Goal: Information Seeking & Learning: Learn about a topic

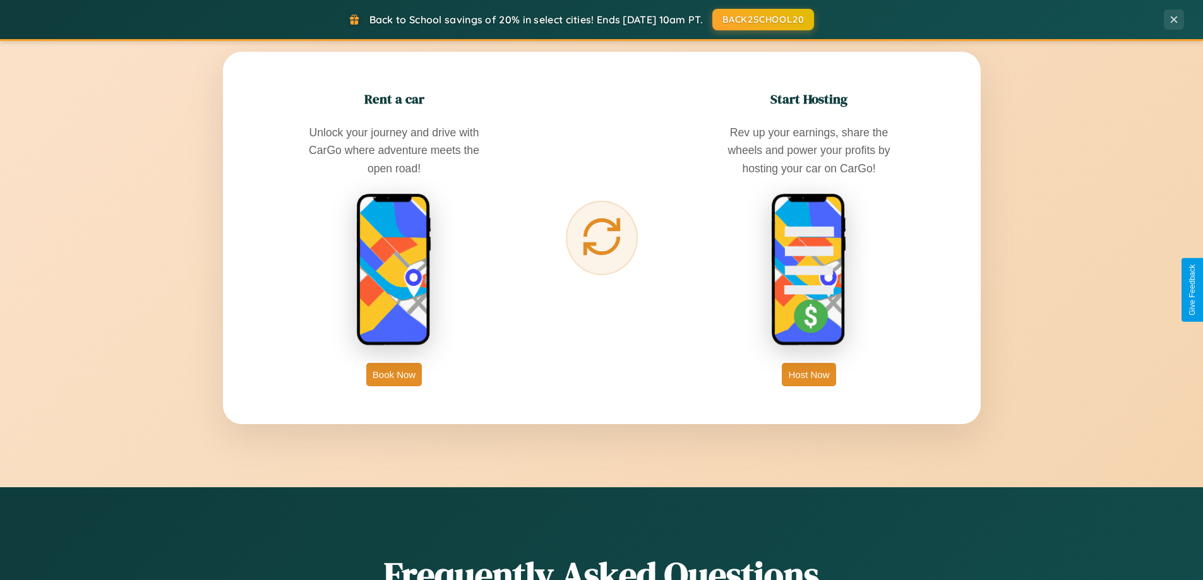
scroll to position [2430, 0]
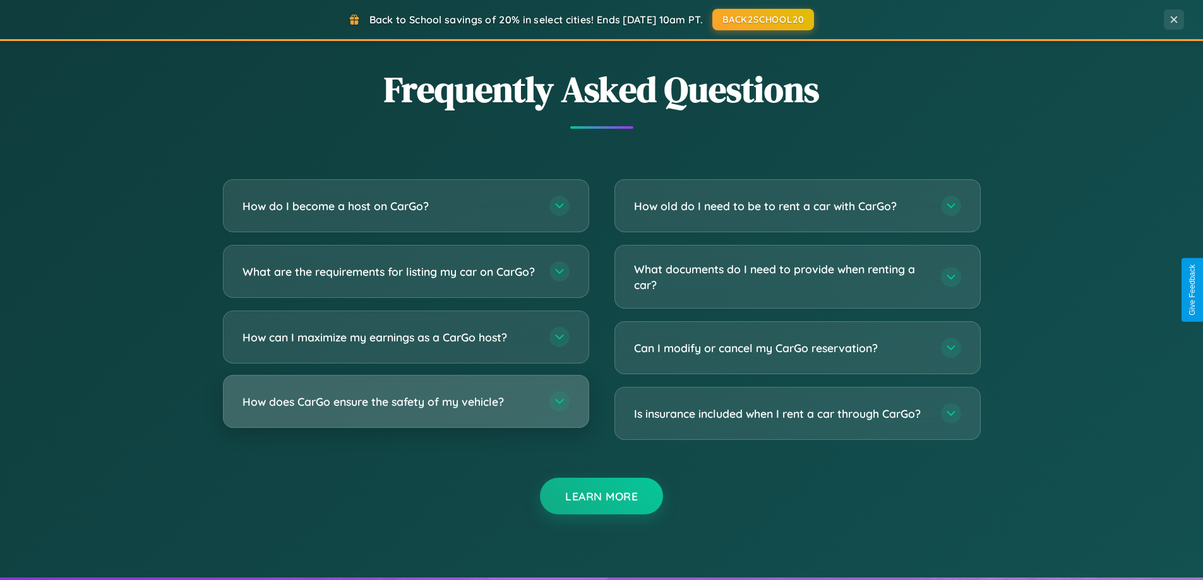
click at [405, 410] on h3 "How does CarGo ensure the safety of my vehicle?" at bounding box center [389, 402] width 294 height 16
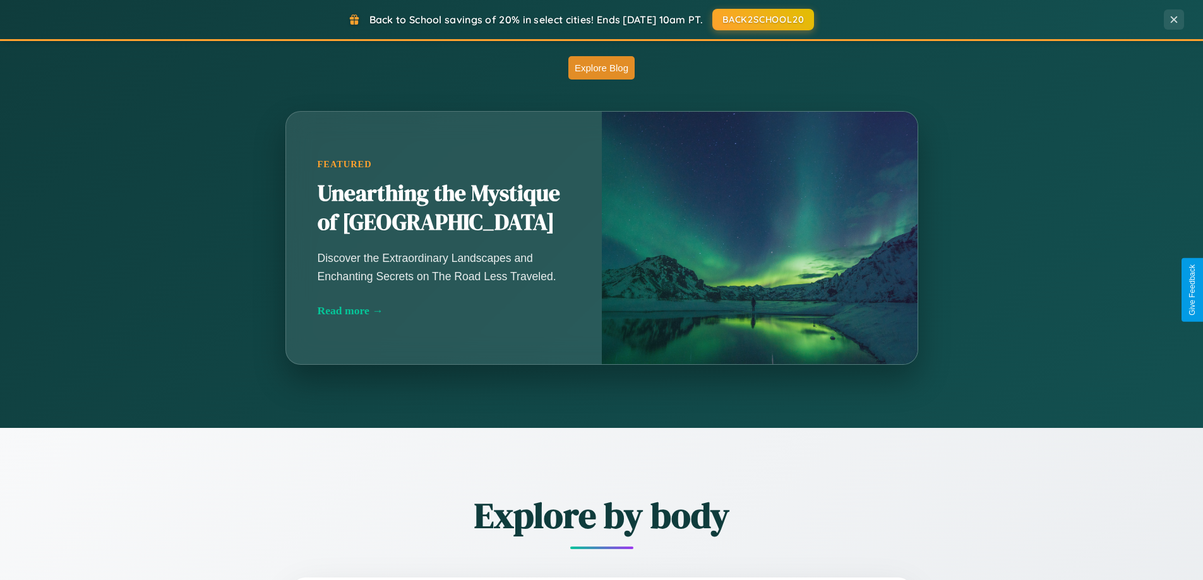
scroll to position [869, 0]
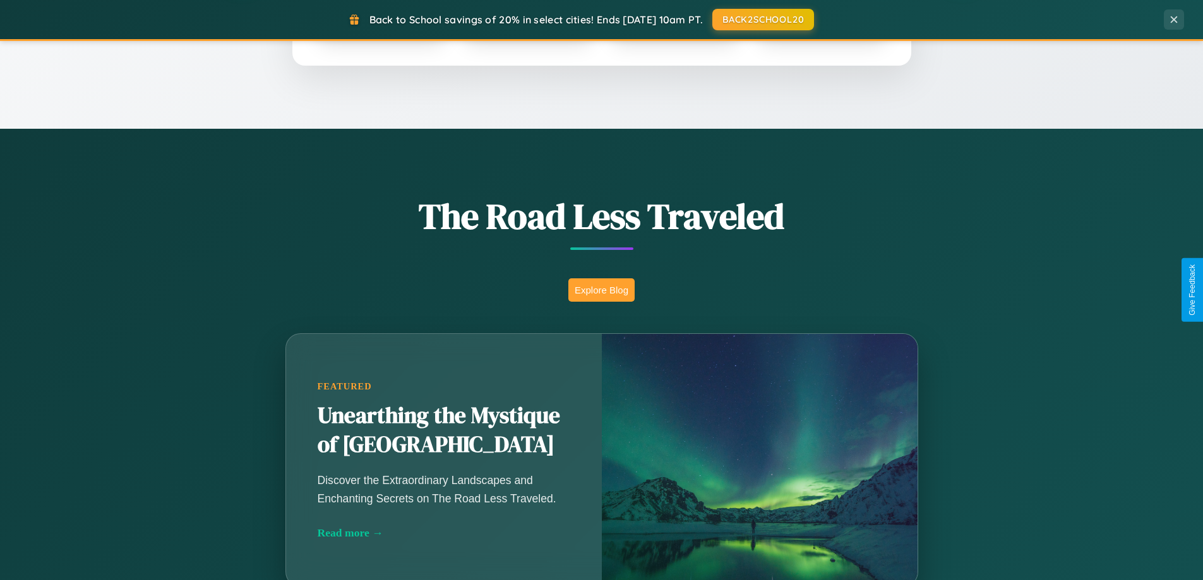
click at [601, 290] on button "Explore Blog" at bounding box center [601, 289] width 66 height 23
